Goal: Task Accomplishment & Management: Manage account settings

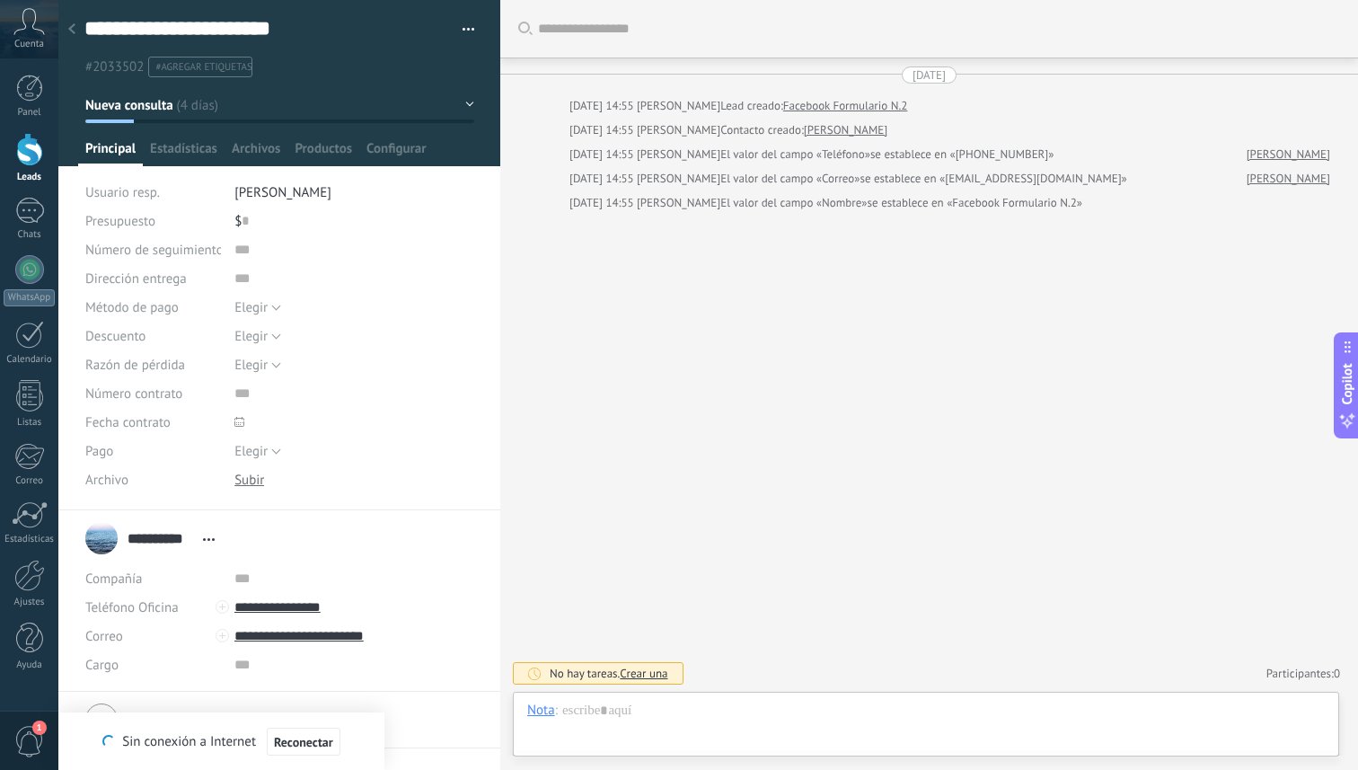
click at [19, 159] on div at bounding box center [29, 149] width 27 height 33
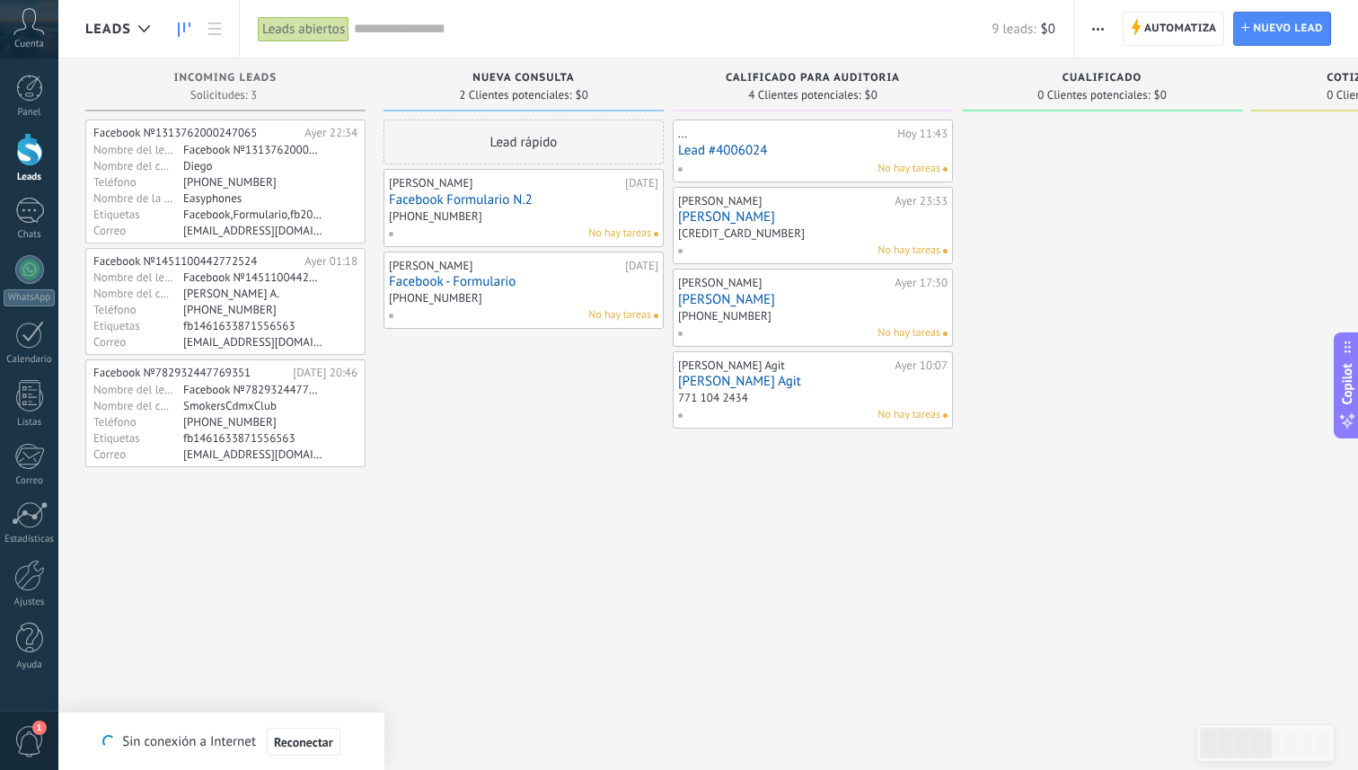
click at [753, 145] on link "Lead #4006024" at bounding box center [813, 150] width 270 height 15
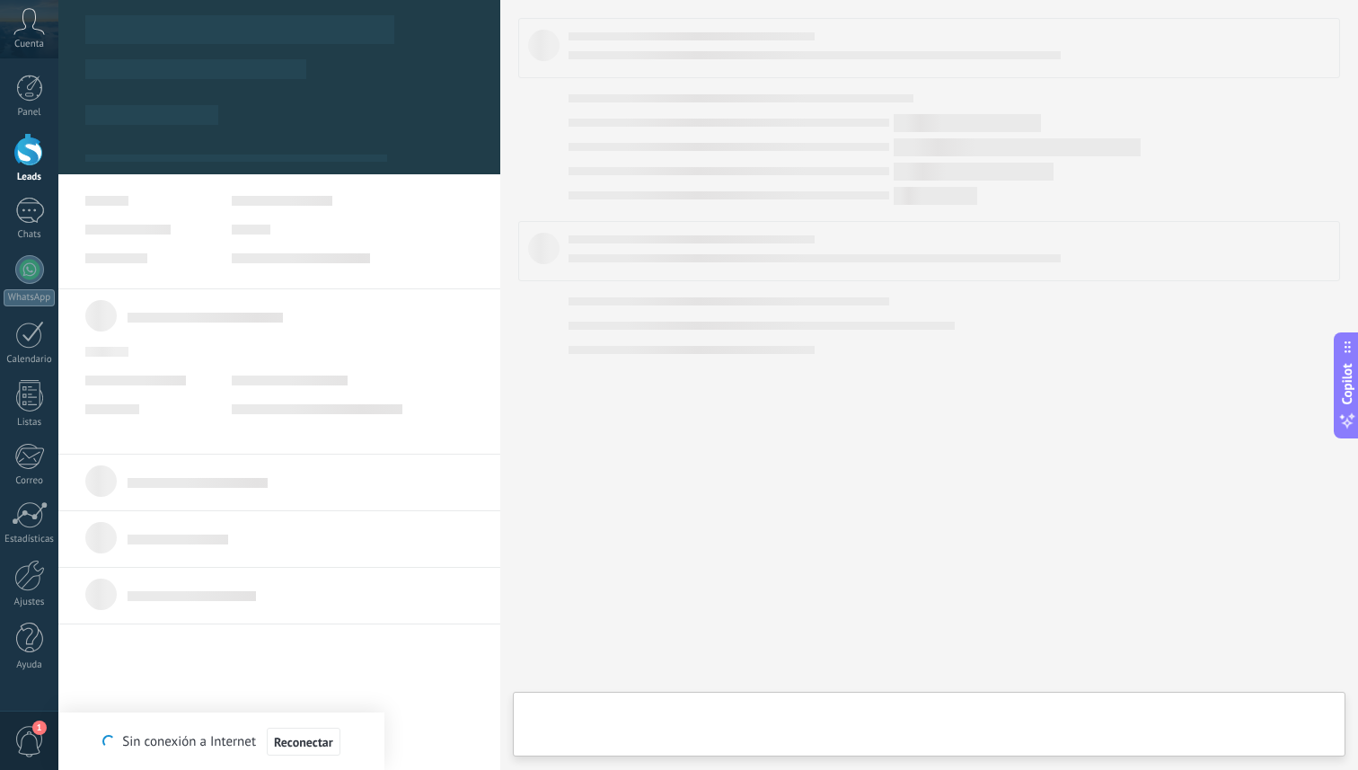
type textarea "**********"
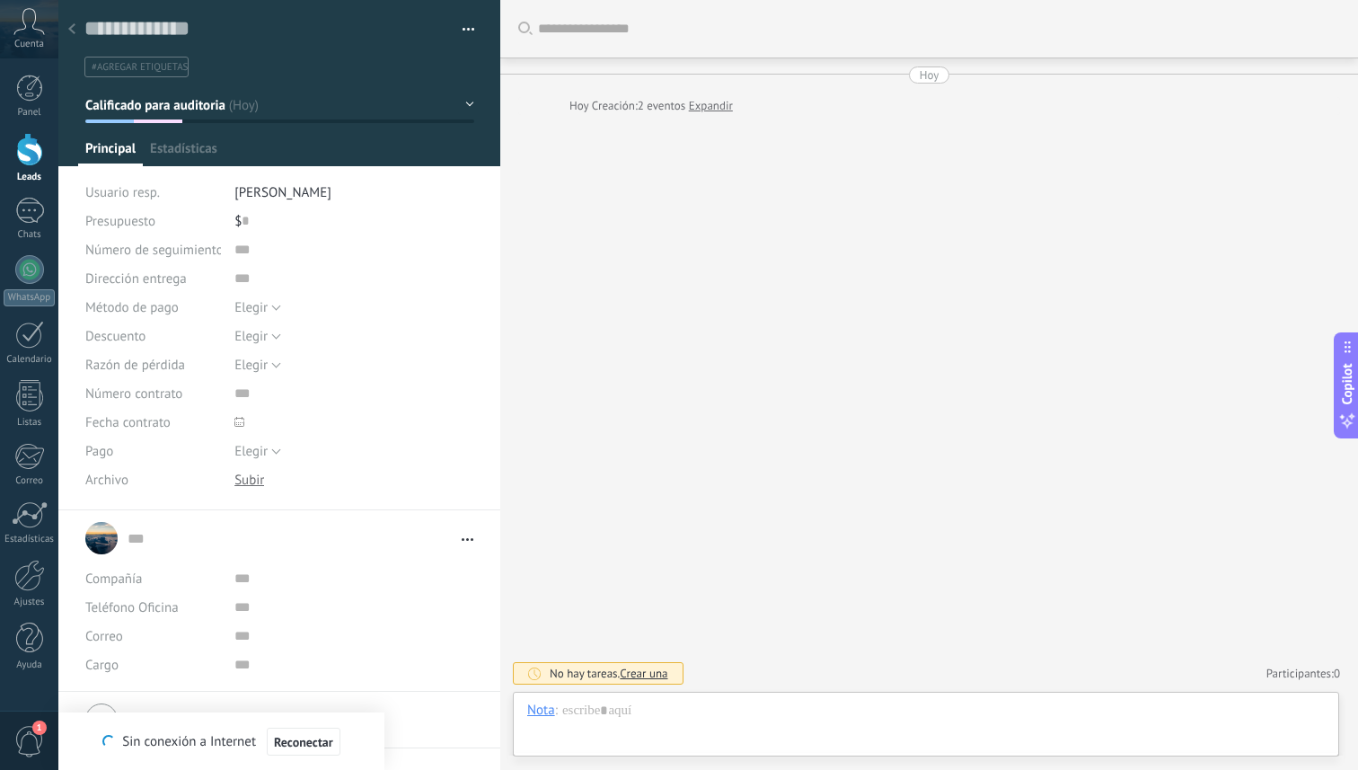
scroll to position [27, 0]
click at [71, 29] on use at bounding box center [71, 28] width 7 height 11
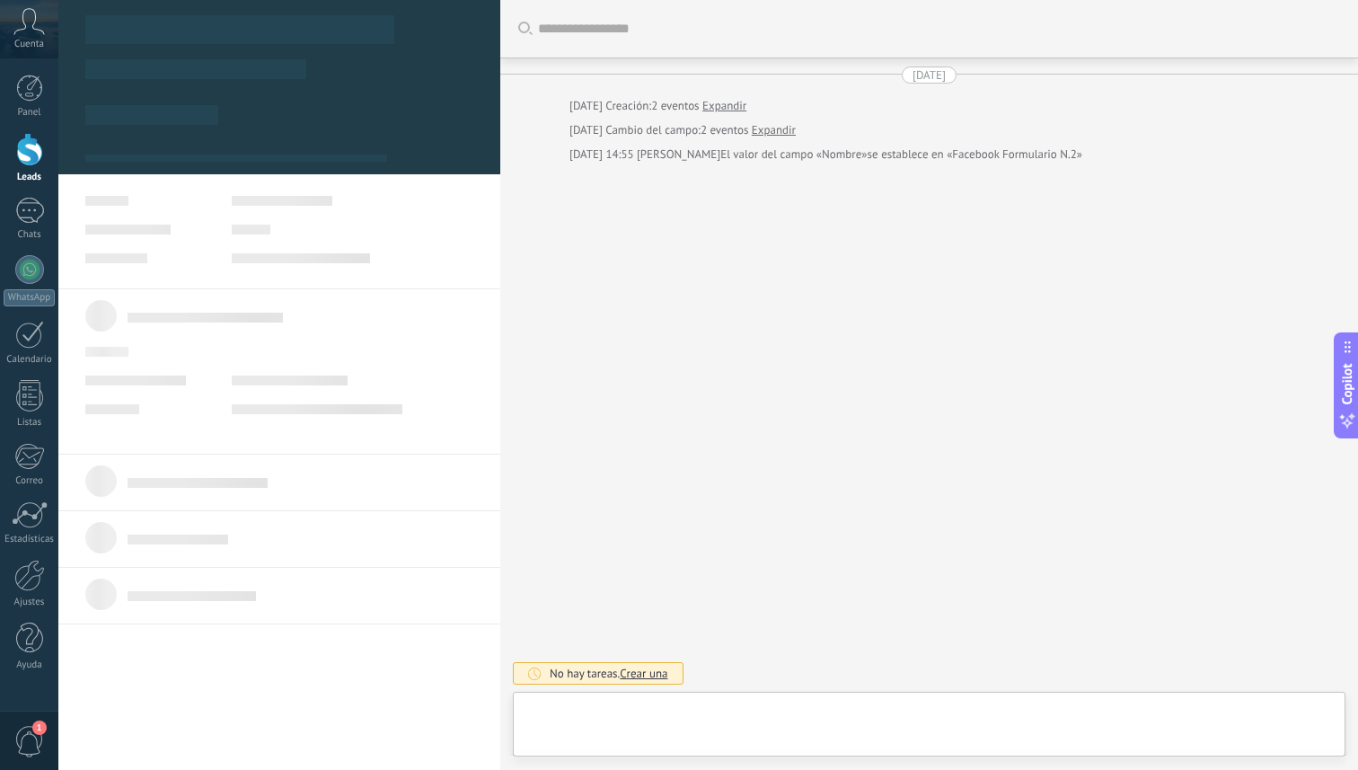
click at [20, 159] on div at bounding box center [29, 149] width 27 height 33
